Goal: Transaction & Acquisition: Purchase product/service

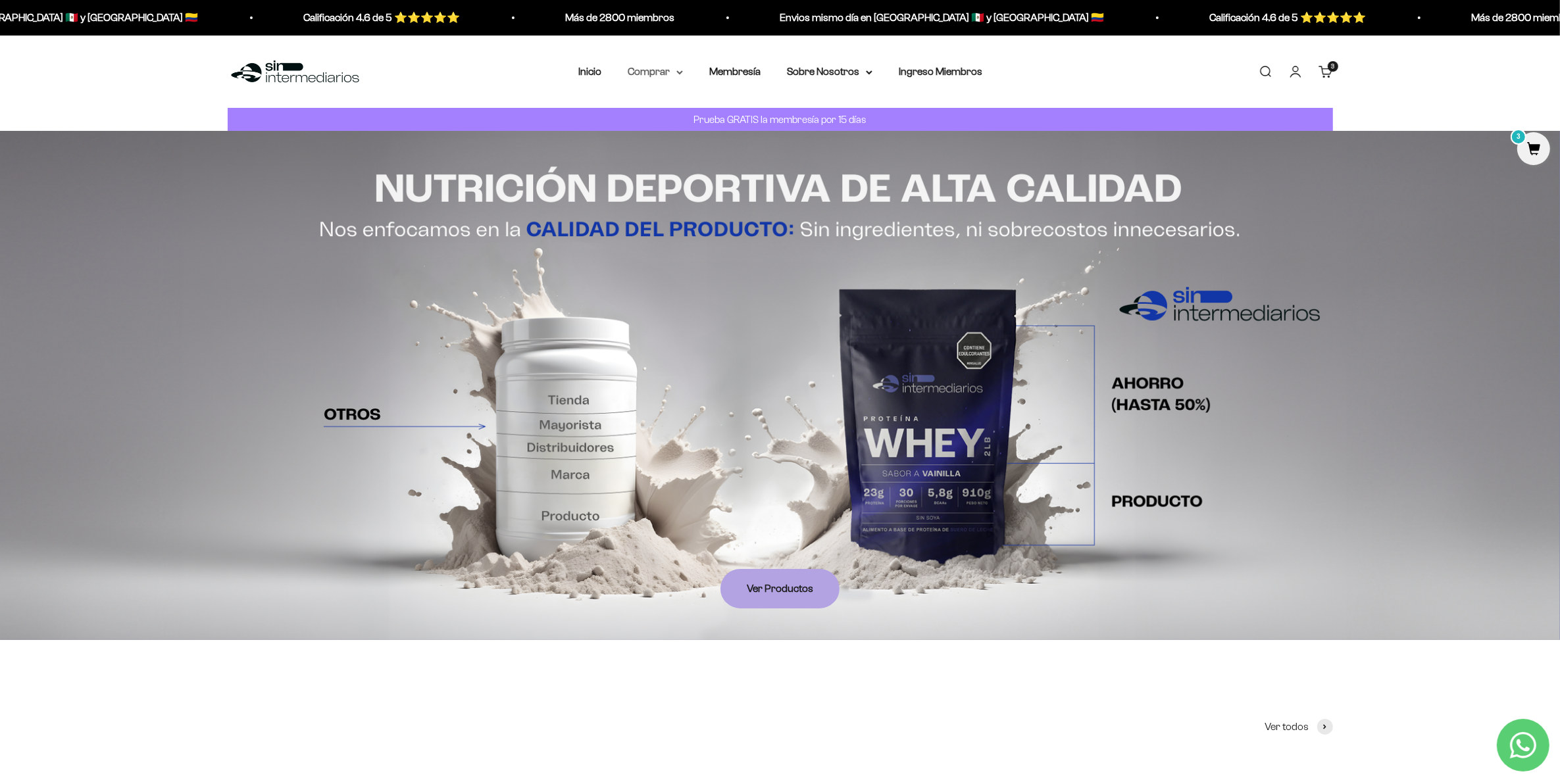
click at [680, 74] on summary "Comprar" at bounding box center [655, 71] width 56 height 17
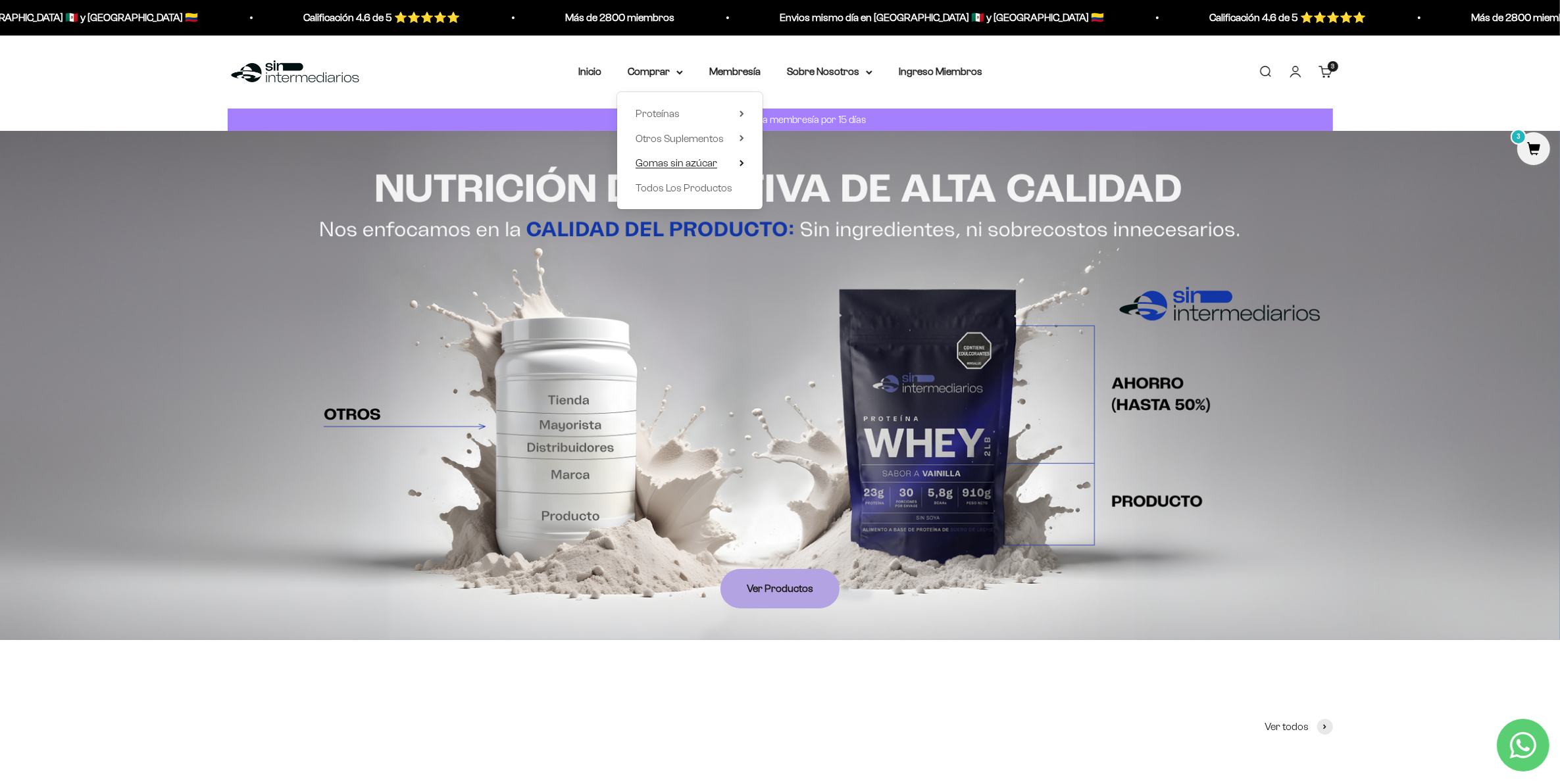
click at [699, 158] on span "Gomas sin azúcar" at bounding box center [676, 162] width 82 height 11
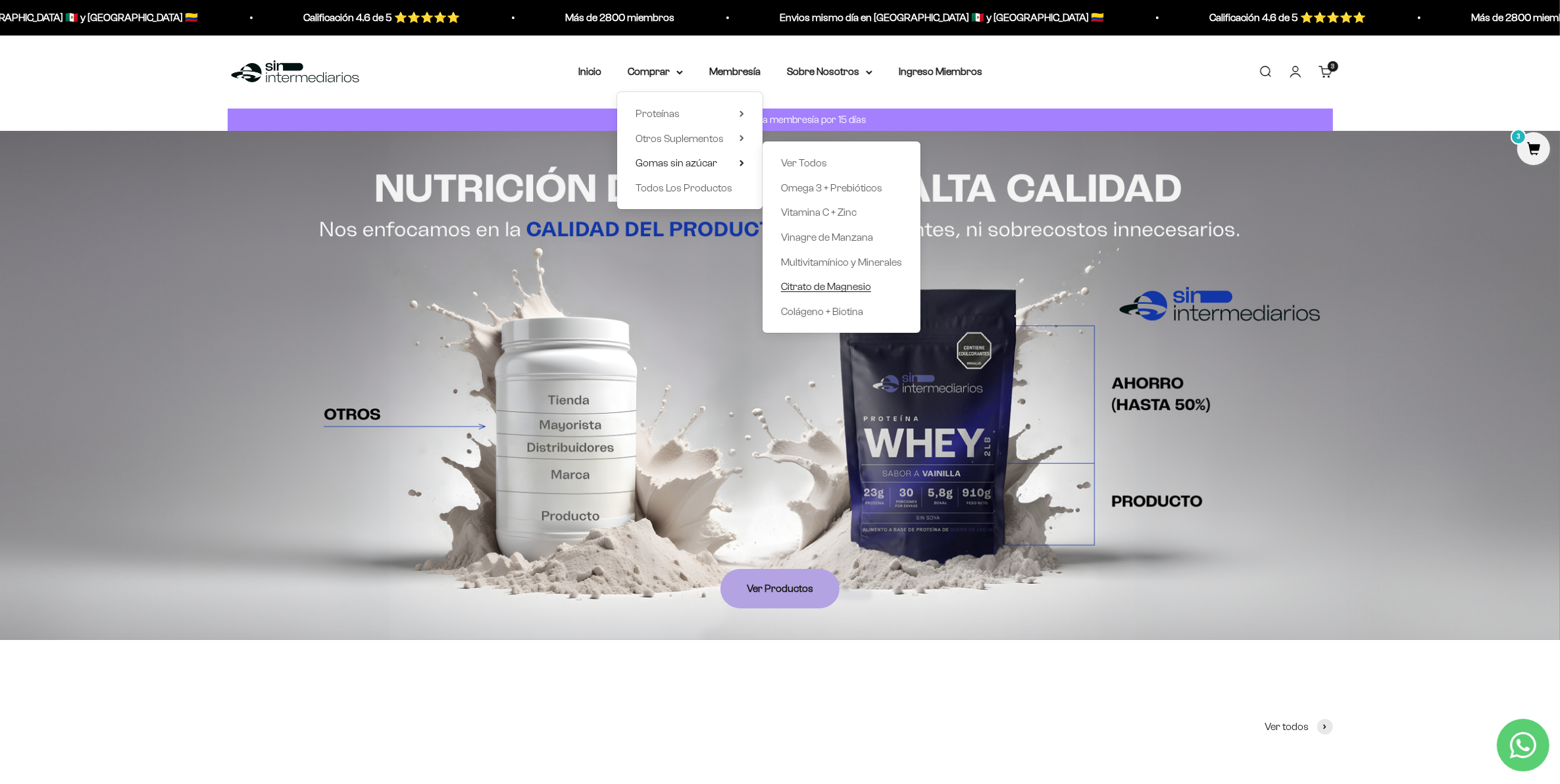
click at [845, 292] on span "Citrato de Magnesio" at bounding box center [826, 286] width 90 height 17
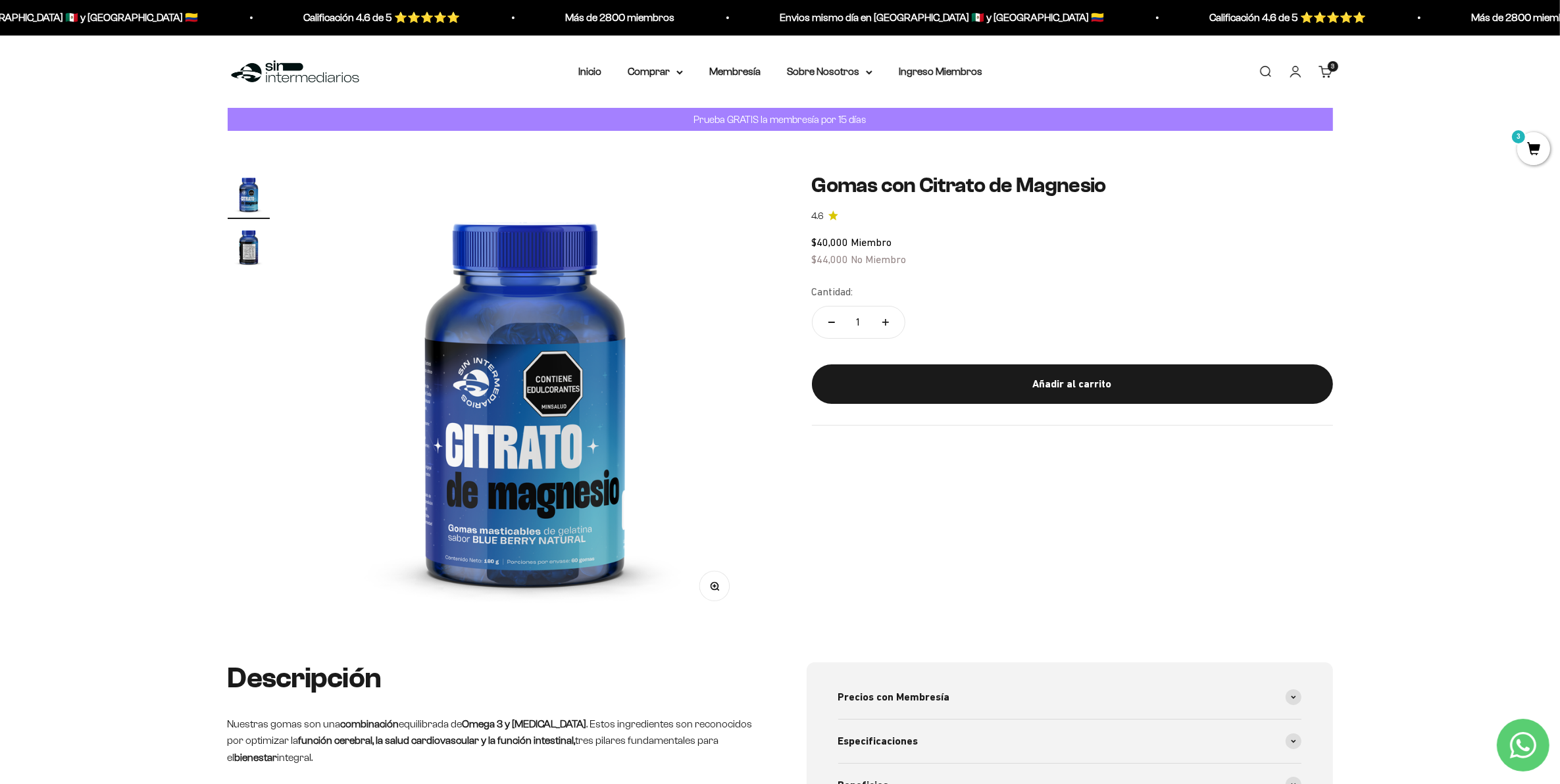
click at [253, 254] on img "Ir al artículo 2" at bounding box center [249, 247] width 42 height 42
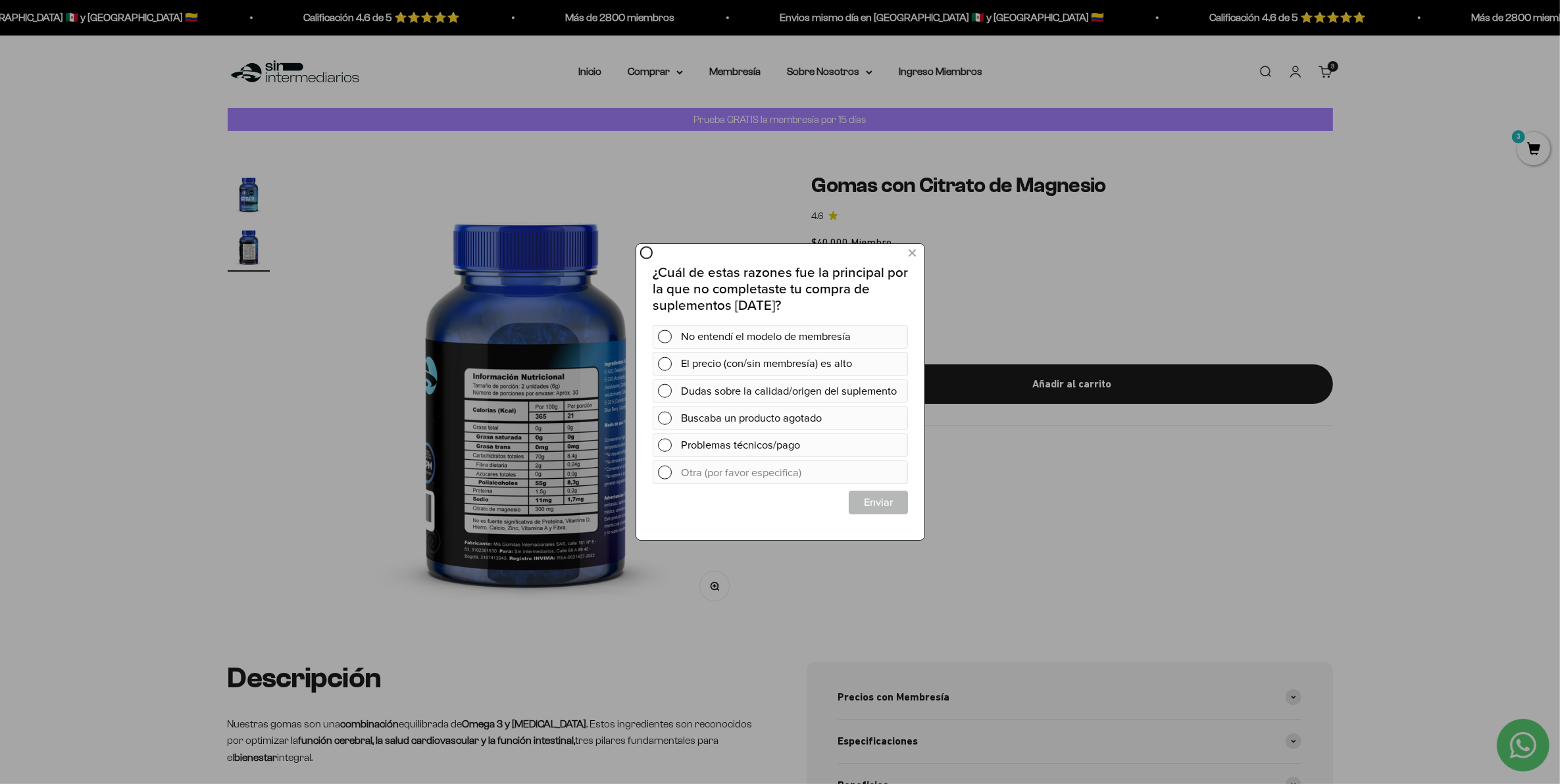
click at [1211, 357] on div at bounding box center [780, 392] width 1560 height 784
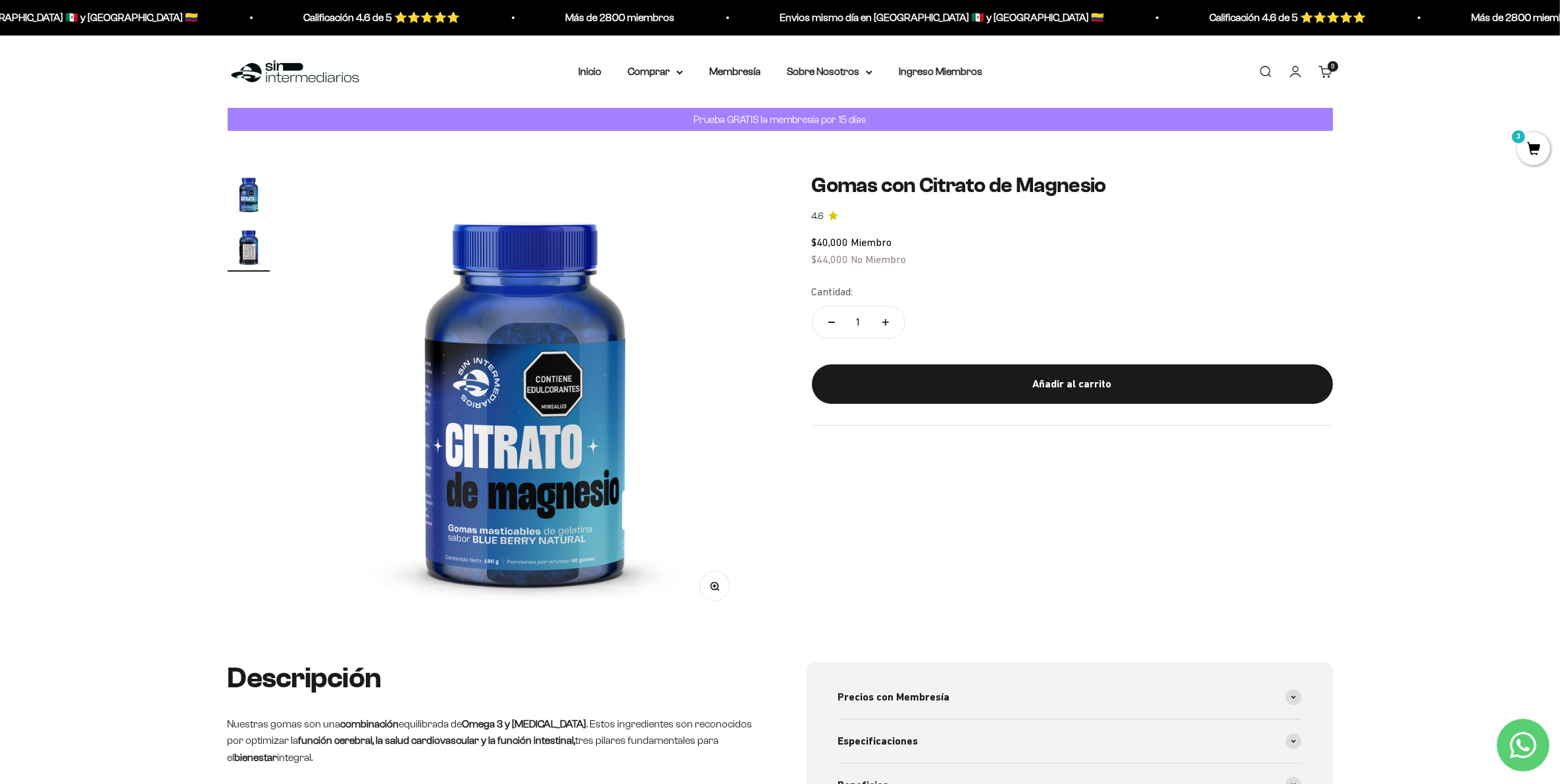
scroll to position [0, 463]
